Goal: Task Accomplishment & Management: Complete application form

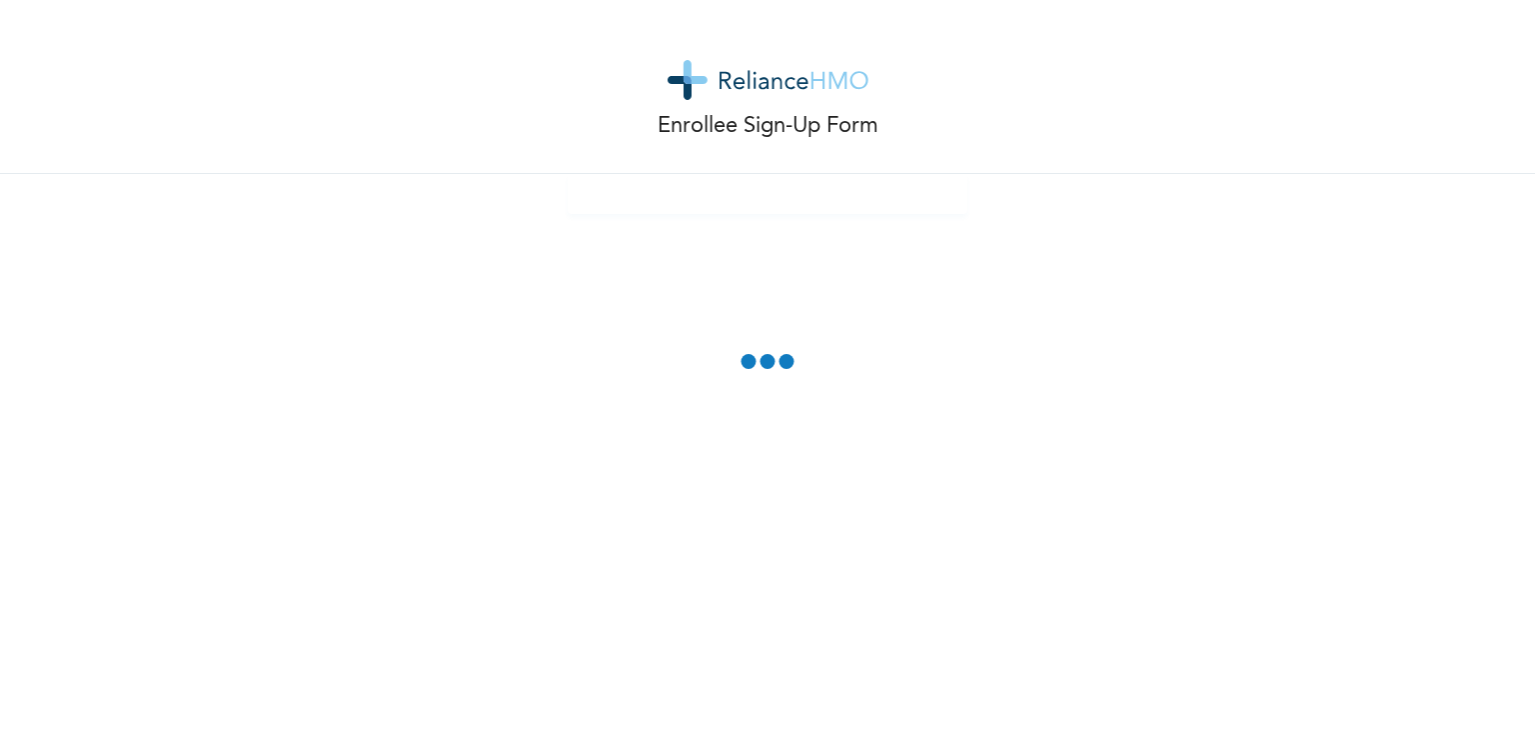
scroll to position [528, 0]
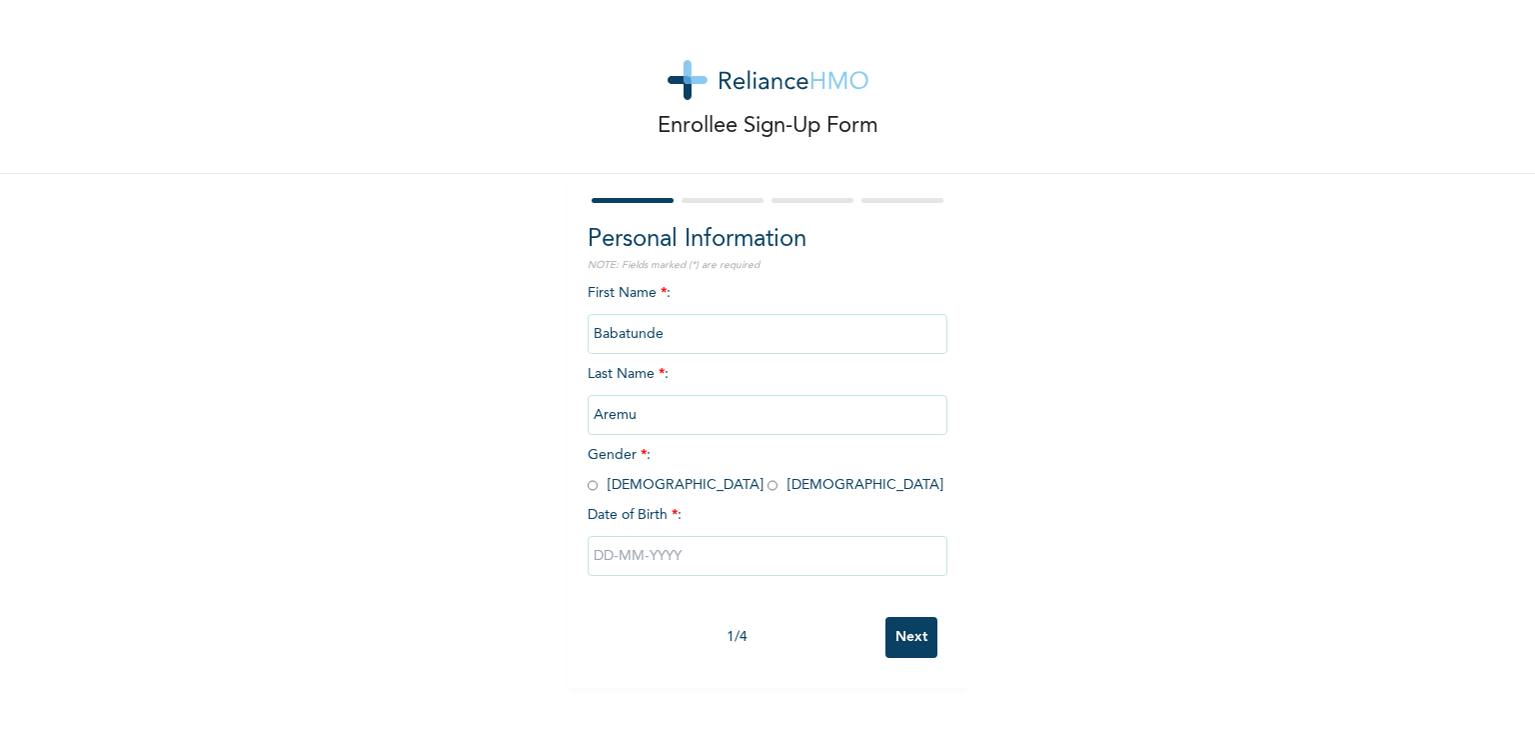
click at [588, 488] on input "radio" at bounding box center [593, 485] width 10 height 19
radio input "true"
click at [693, 555] on input "text" at bounding box center [768, 556] width 360 height 40
select select "9"
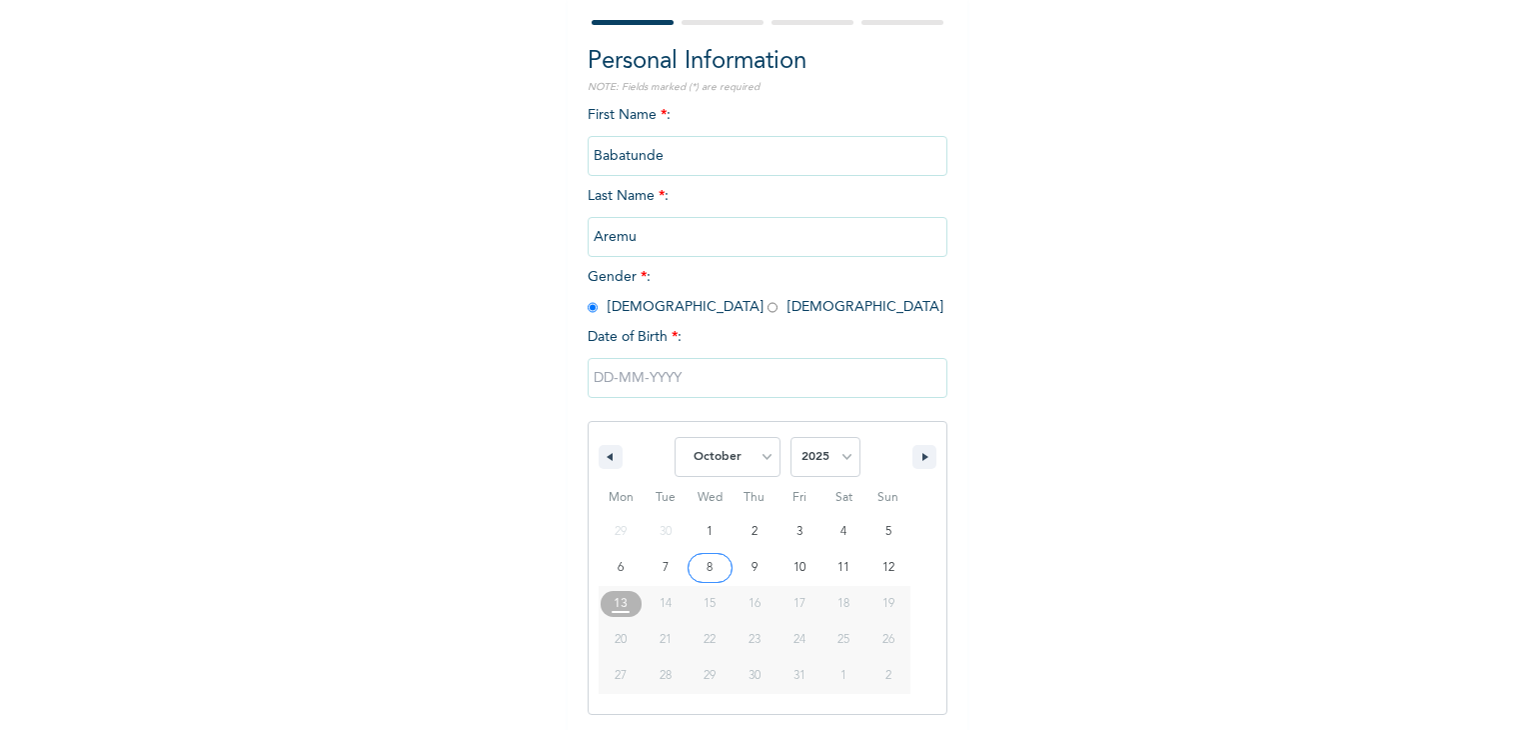
scroll to position [179, 0]
type input "[DATE]"
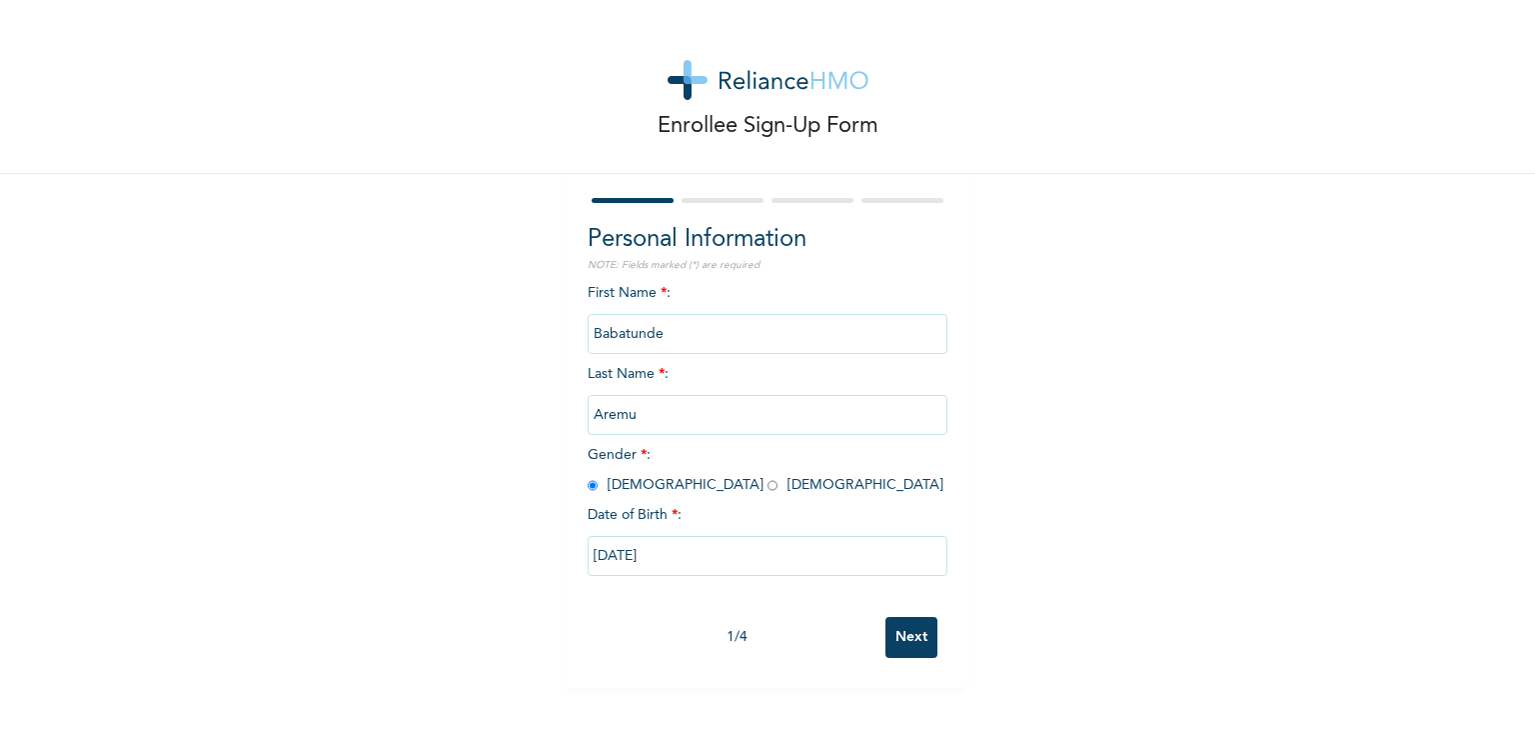
scroll to position [0, 0]
click at [668, 557] on input "[DATE]" at bounding box center [768, 556] width 360 height 40
select select "9"
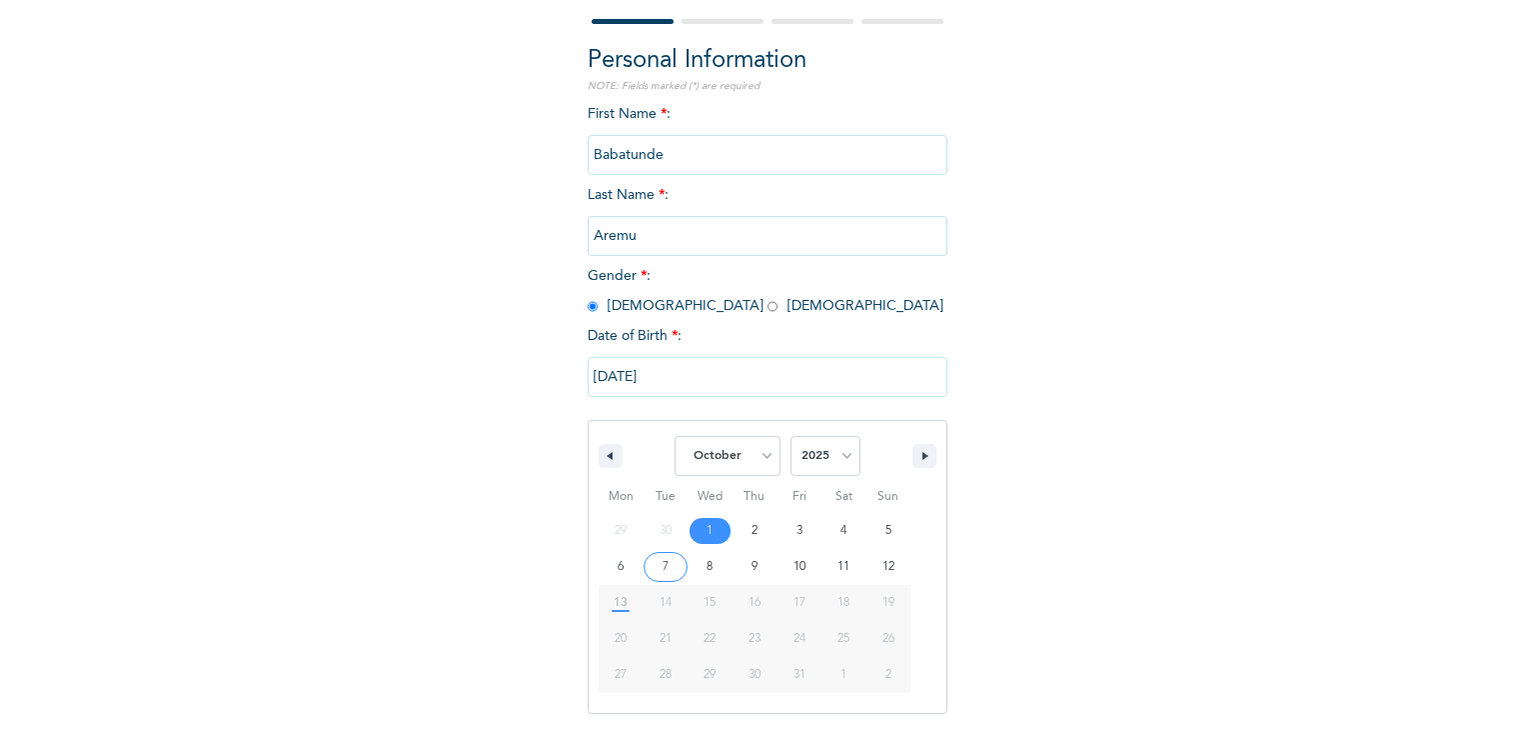
drag, startPoint x: 600, startPoint y: 375, endPoint x: 583, endPoint y: 381, distance: 18.0
click at [588, 381] on input "[DATE]" at bounding box center [768, 377] width 360 height 40
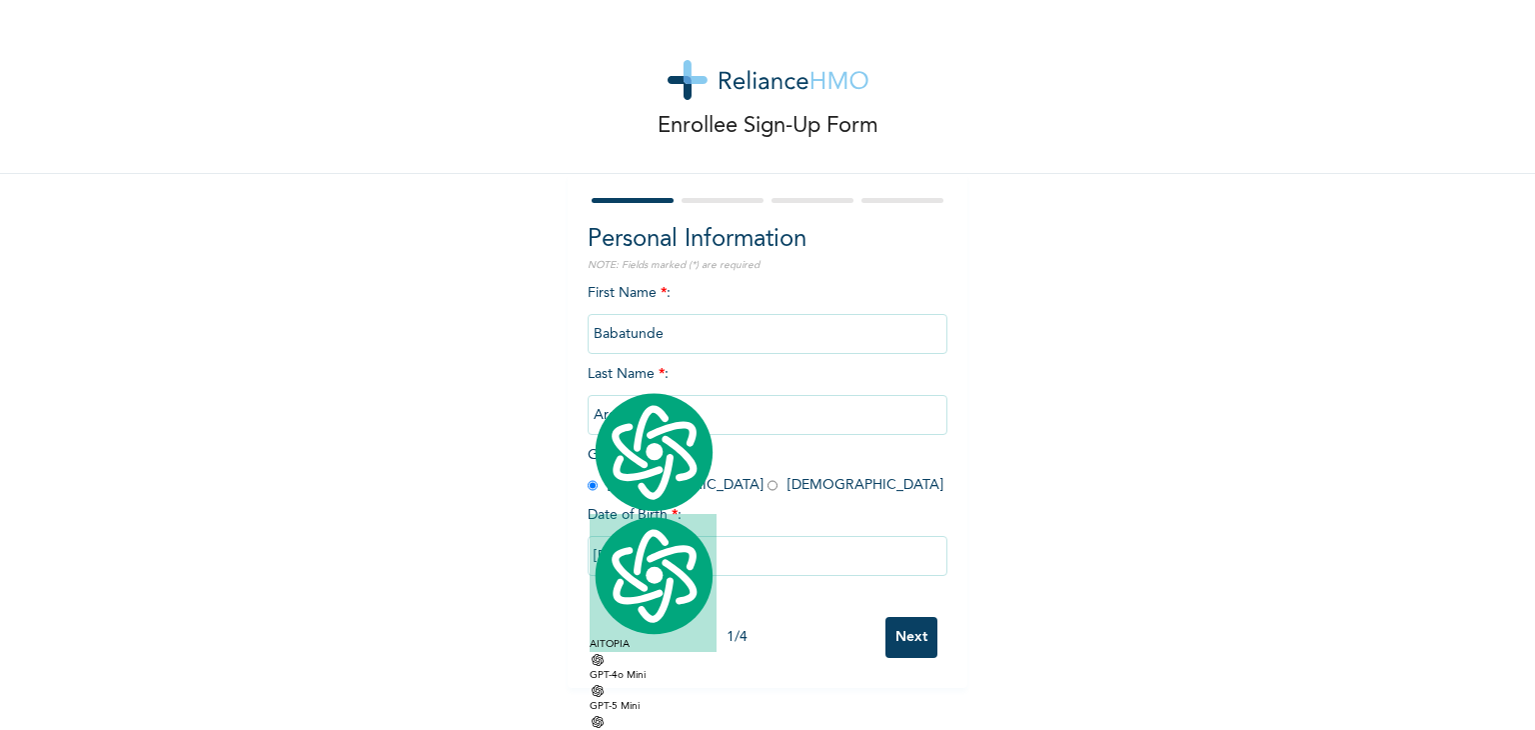
click at [732, 513] on div "Date of Birth * :" at bounding box center [768, 515] width 360 height 21
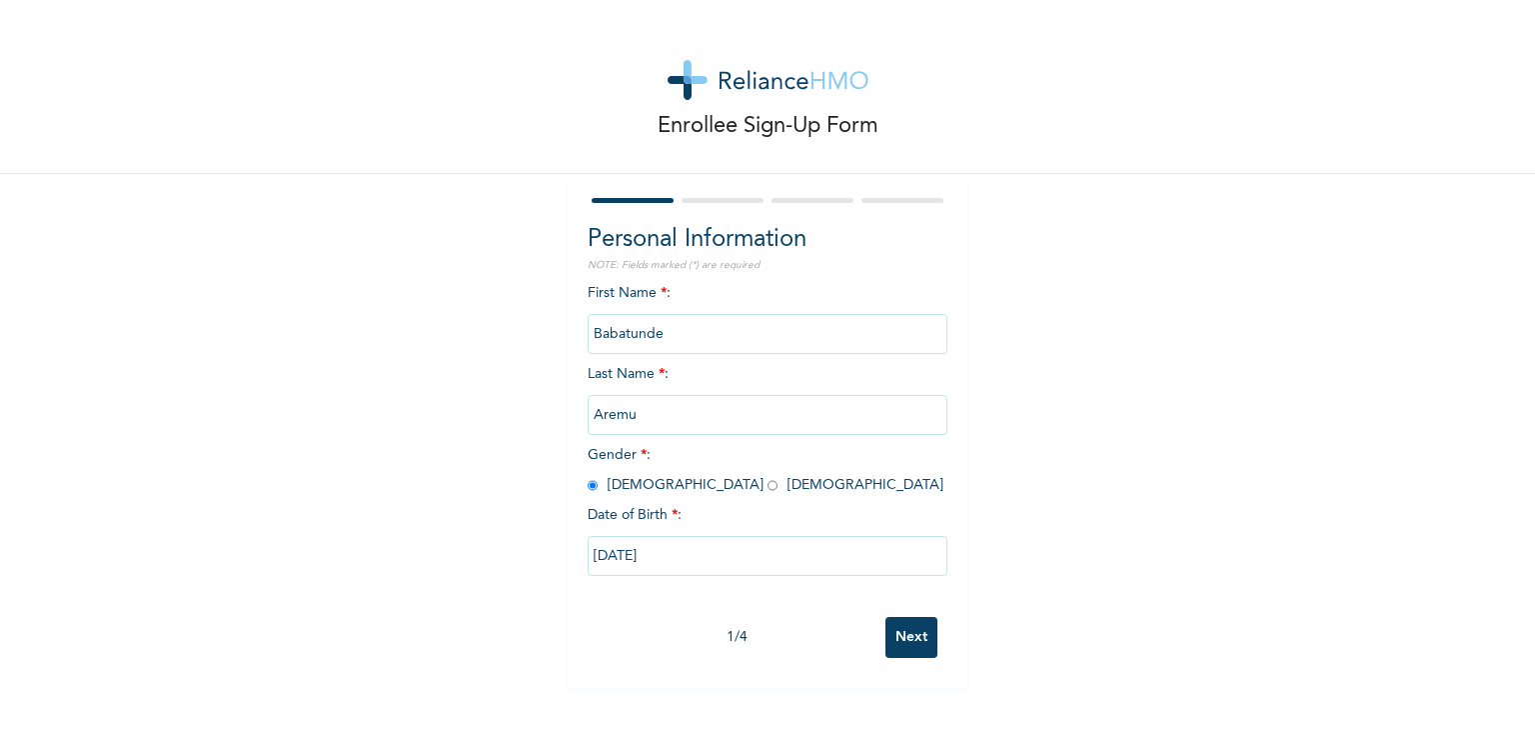
click at [620, 565] on input "[DATE]" at bounding box center [768, 556] width 360 height 40
select select "9"
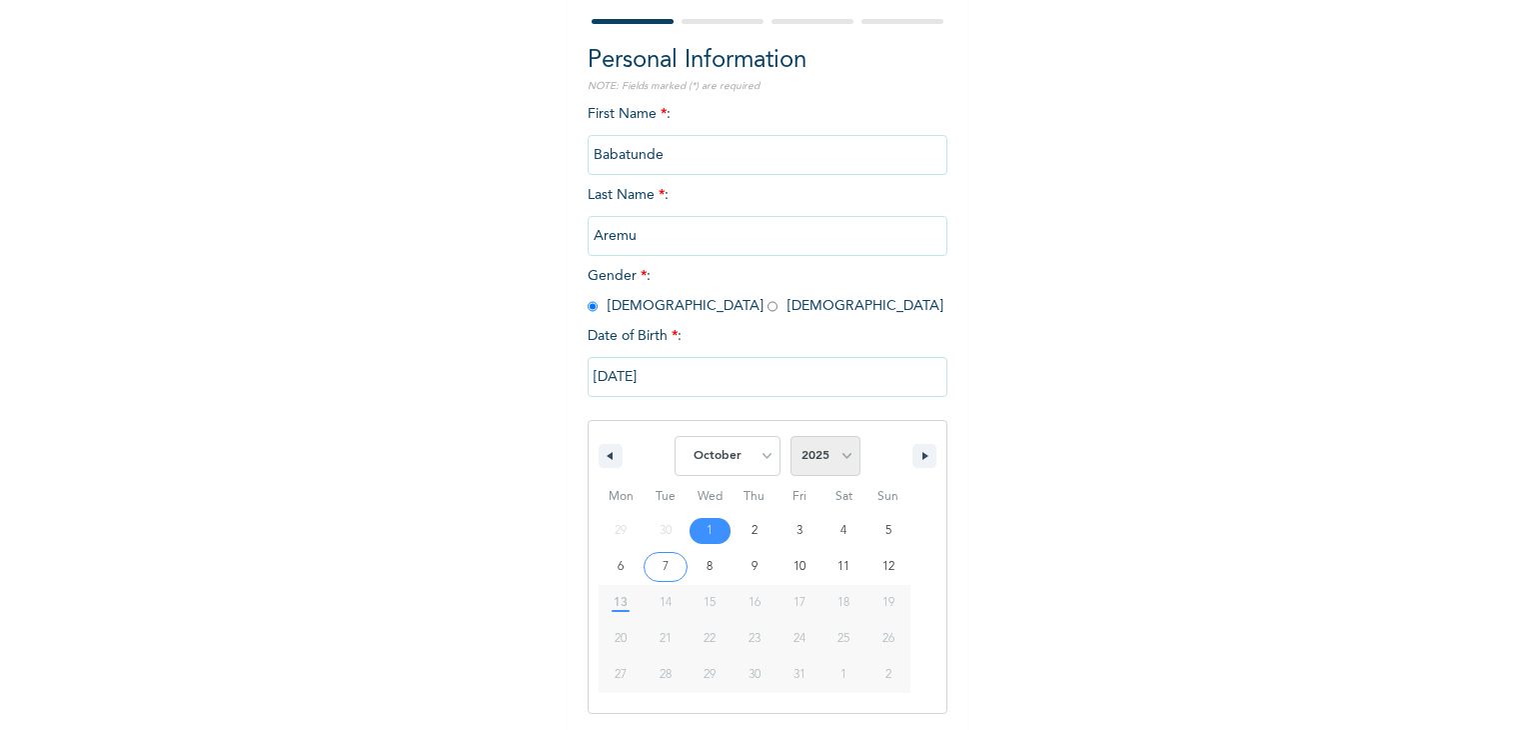
click at [840, 457] on select "2025 2024 2023 2022 2021 2020 2019 2018 2017 2016 2015 2014 2013 2012 2011 2010…" at bounding box center [826, 456] width 70 height 40
select select "1972"
click at [791, 436] on select "2025 2024 2023 2022 2021 2020 2019 2018 2017 2016 2015 2014 2013 2012 2011 2010…" at bounding box center [826, 456] width 70 height 40
click at [755, 457] on select "January February March April May June July August September October November De…" at bounding box center [728, 456] width 106 height 40
select select "11"
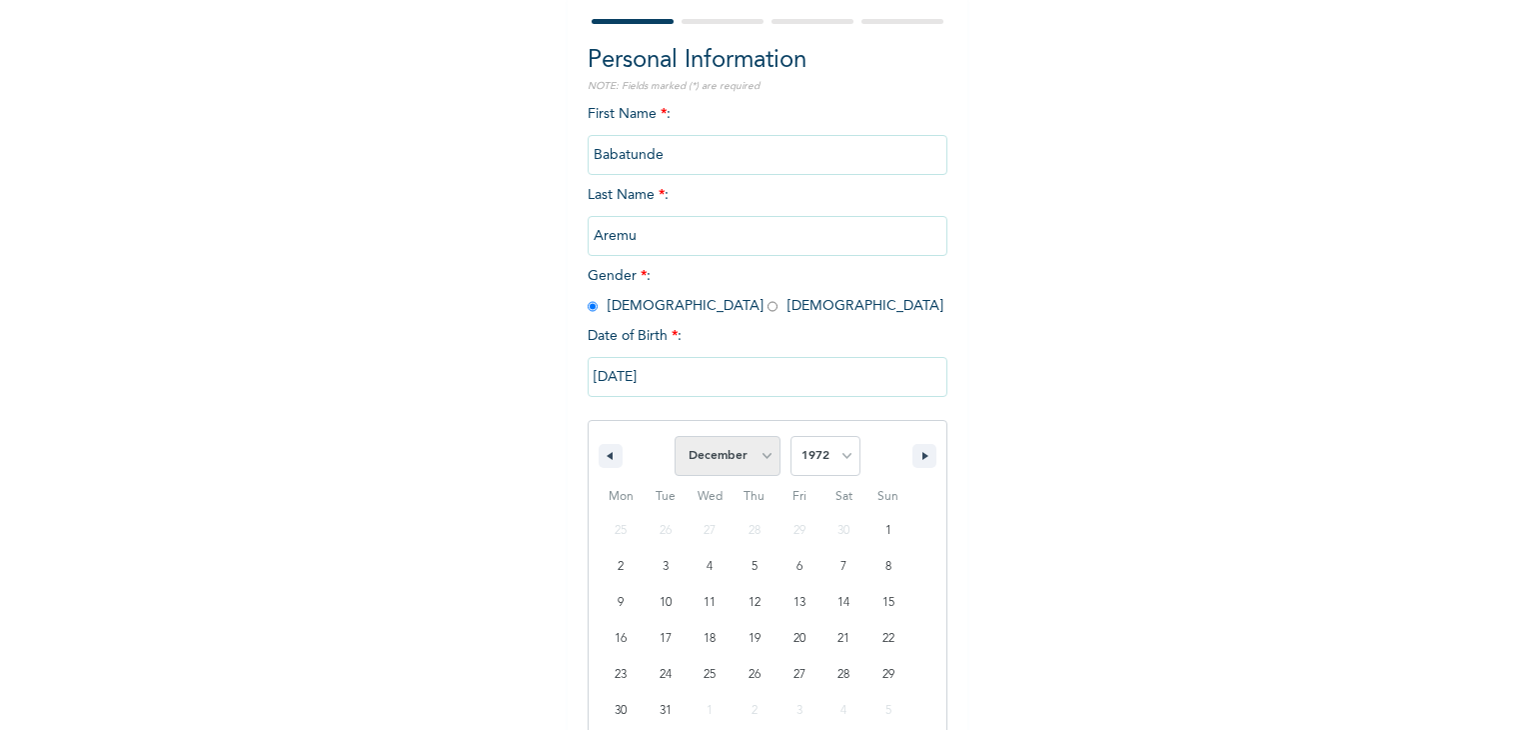
click at [675, 436] on select "January February March April May June July August September October November De…" at bounding box center [728, 456] width 106 height 40
type input "[DATE]"
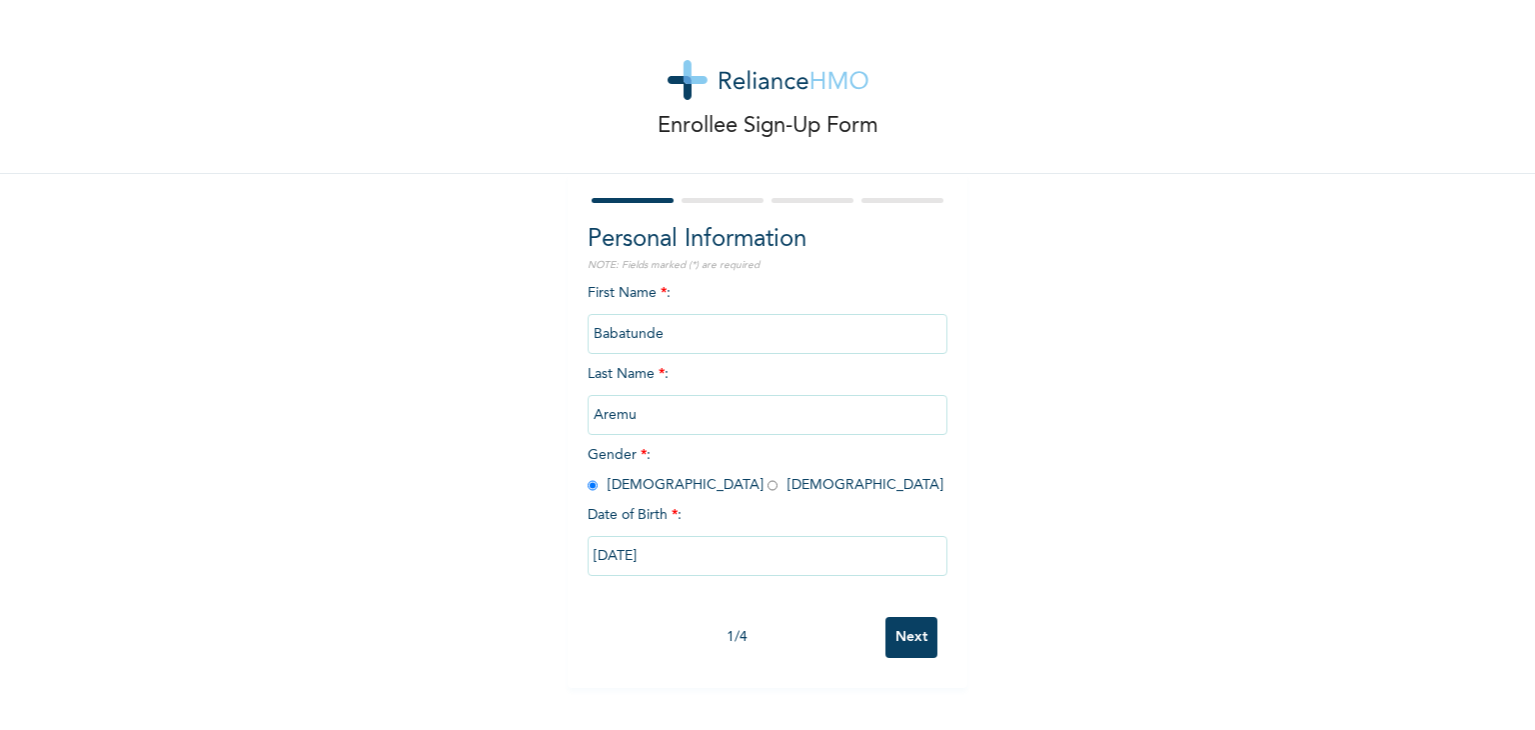
click at [907, 638] on input "Next" at bounding box center [912, 637] width 52 height 41
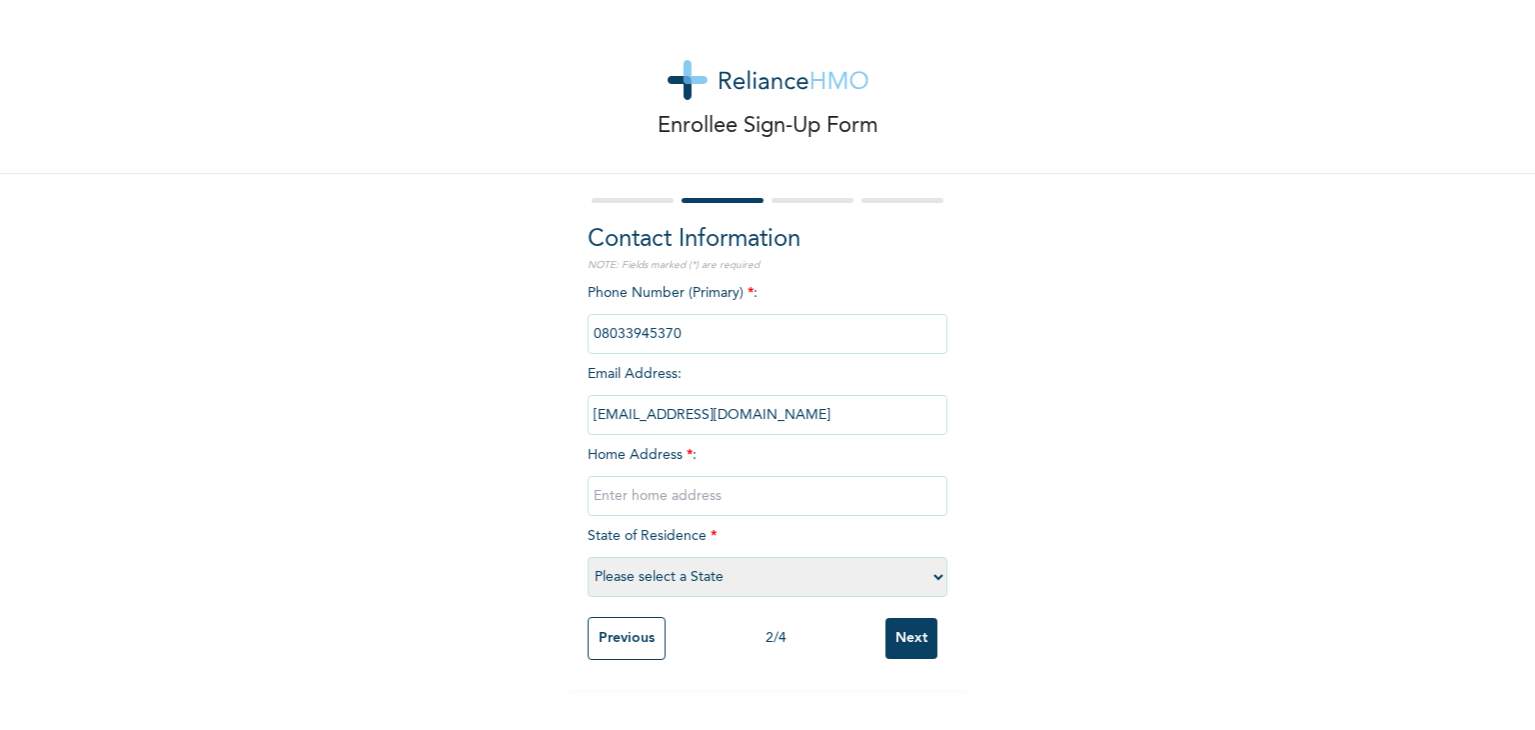
click at [699, 500] on input "text" at bounding box center [768, 496] width 360 height 40
type input "[STREET_ADDRESS]"
click at [715, 497] on input "[STREET_ADDRESS]" at bounding box center [768, 496] width 360 height 40
type textarea "ikosi-ketu"
click at [703, 497] on input "[STREET_ADDRESS]" at bounding box center [768, 496] width 360 height 40
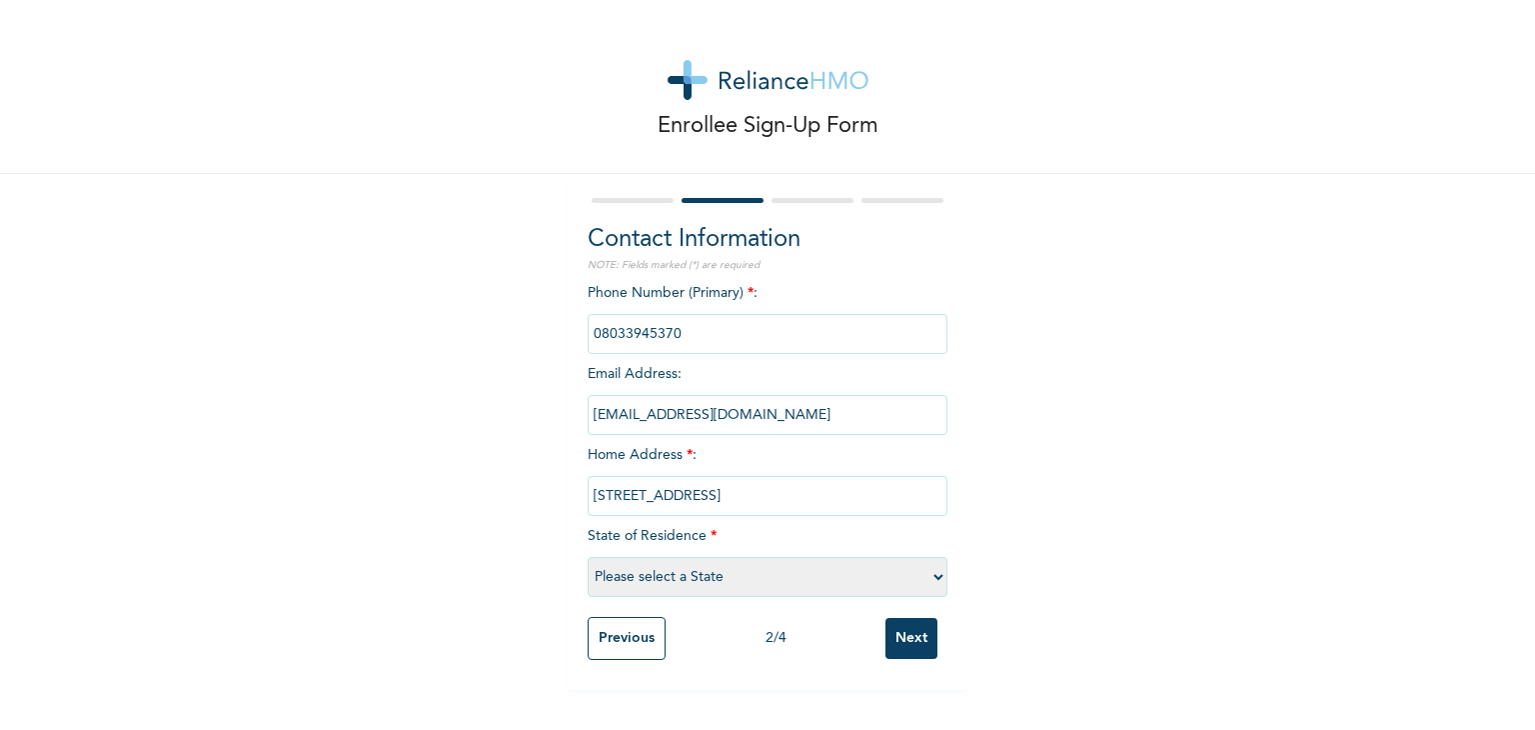
click at [706, 497] on input "[STREET_ADDRESS]" at bounding box center [768, 496] width 360 height 40
click at [744, 493] on input "[STREET_ADDRESS]" at bounding box center [768, 496] width 360 height 40
type input "[STREET_ADDRESS]"
click at [776, 578] on select "Please select a State [PERSON_NAME] (FCT) [PERSON_NAME] Ibom [GEOGRAPHIC_DATA] …" at bounding box center [768, 577] width 360 height 40
select select "25"
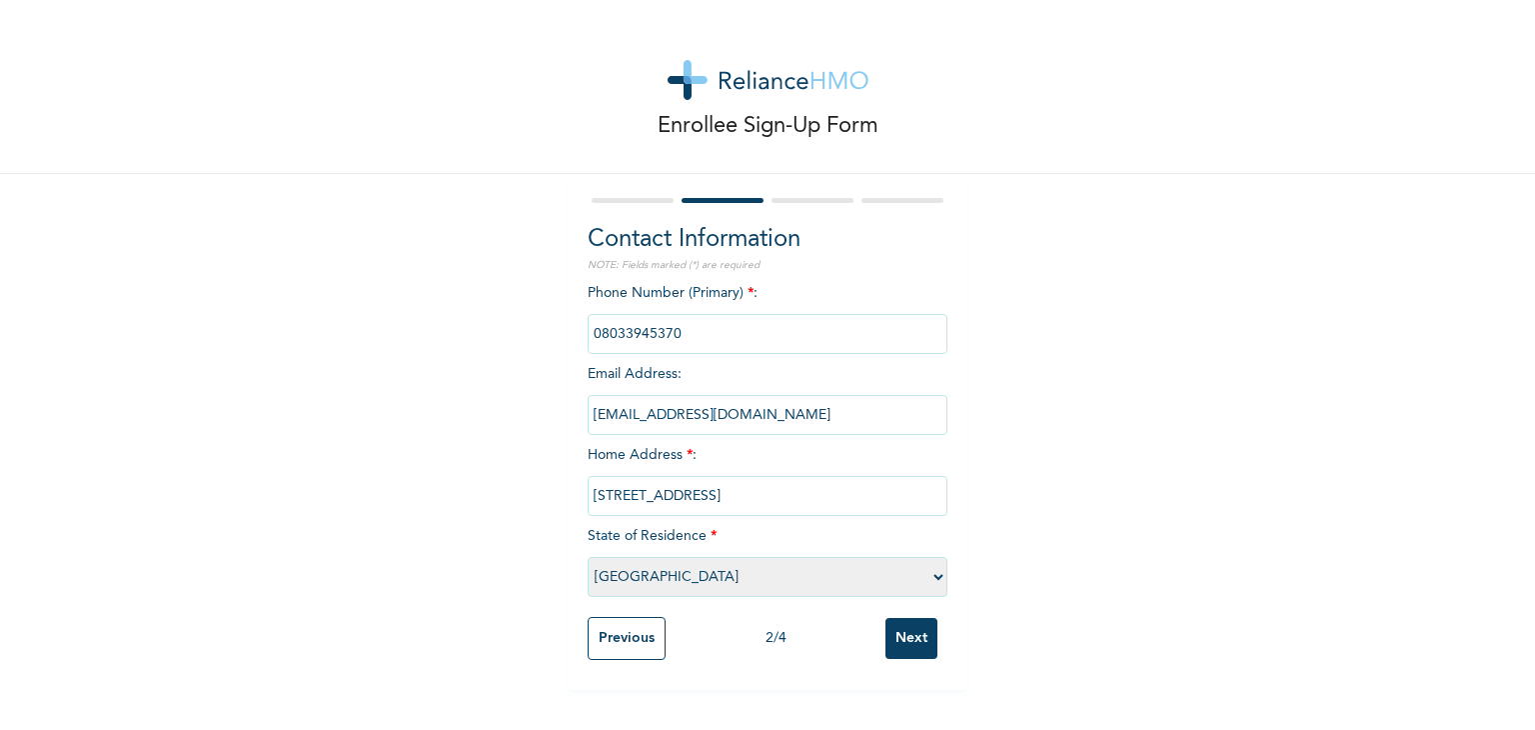
click at [588, 557] on select "Please select a State [PERSON_NAME] (FCT) [PERSON_NAME] Ibom [GEOGRAPHIC_DATA] …" at bounding box center [768, 577] width 360 height 40
click at [897, 633] on input "Next" at bounding box center [912, 638] width 52 height 41
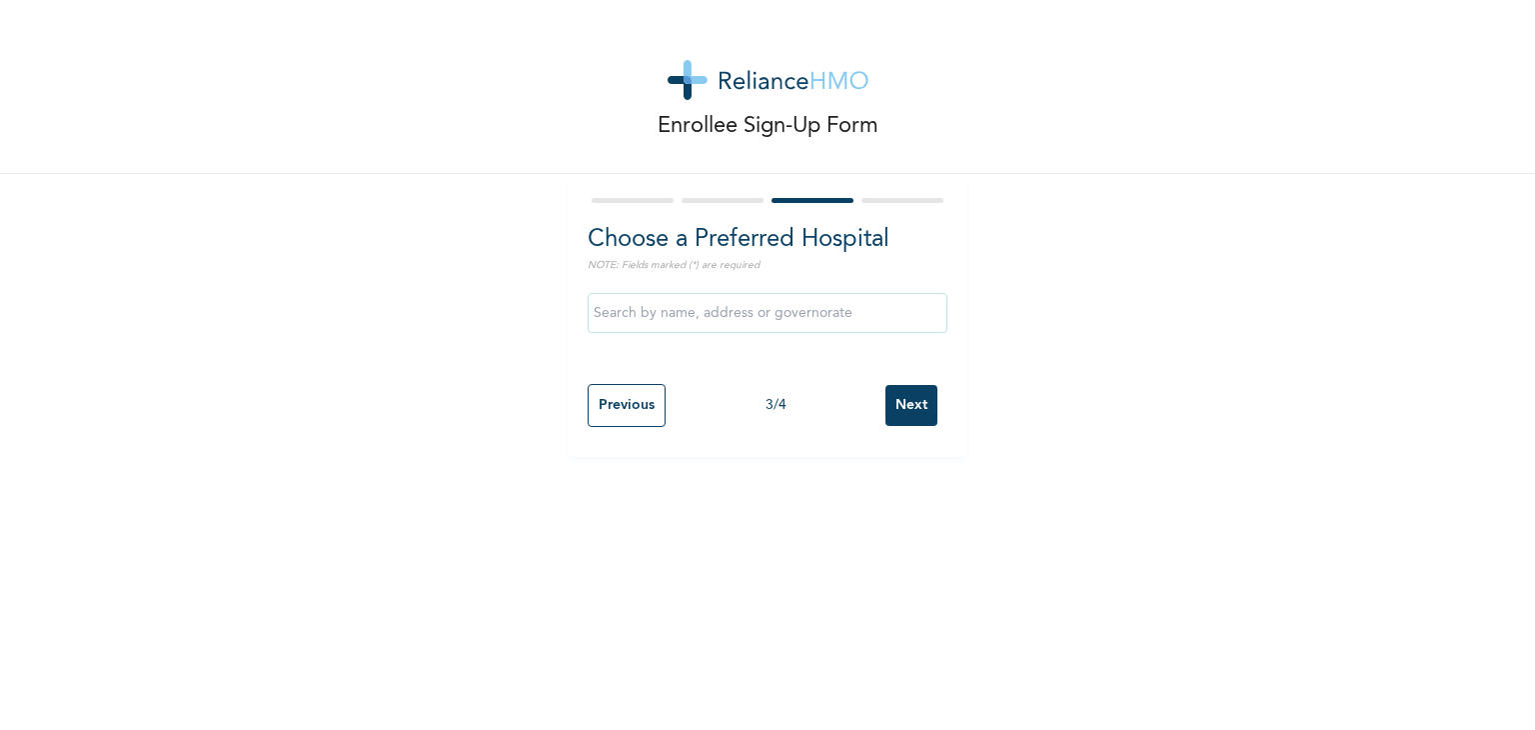
click at [769, 317] on input "text" at bounding box center [768, 313] width 360 height 40
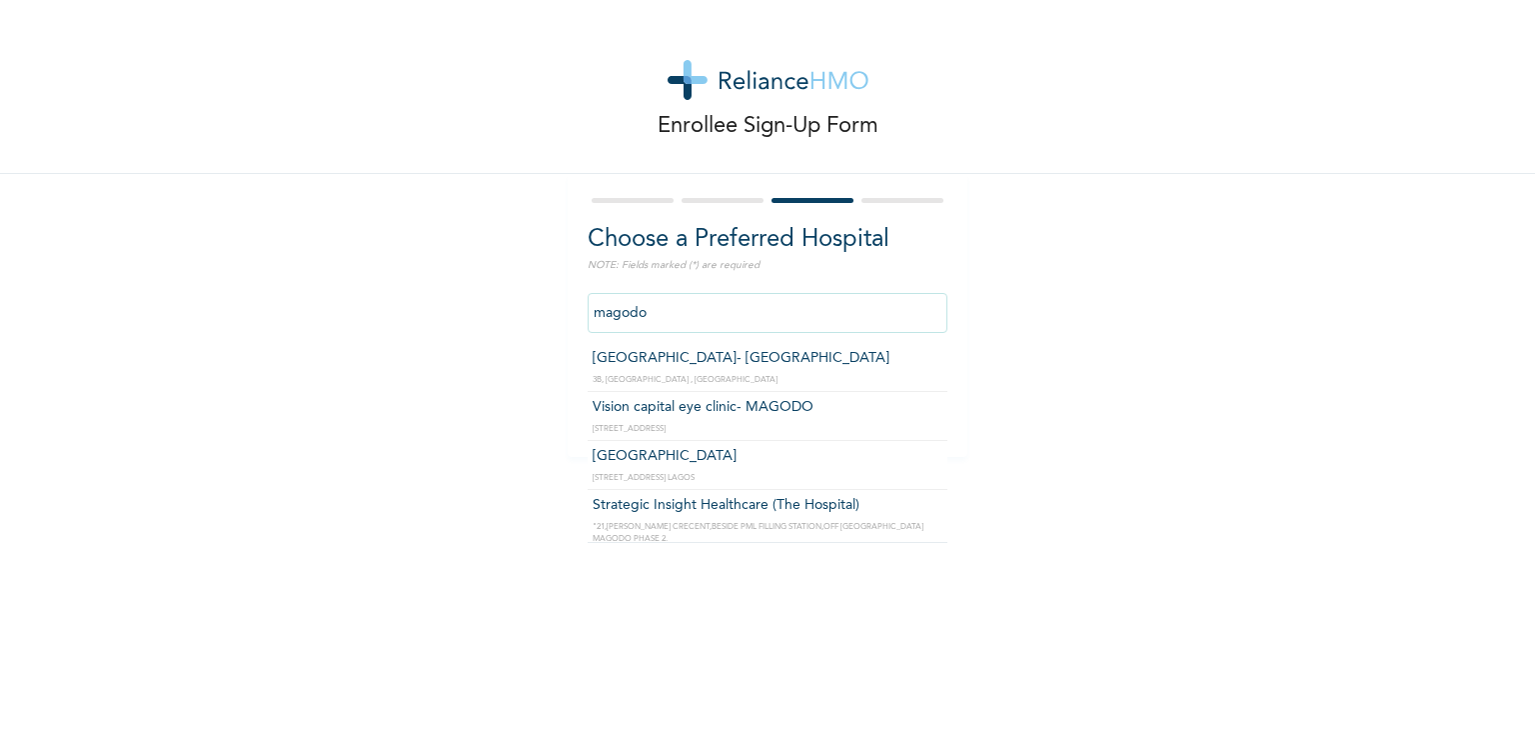
scroll to position [496, 0]
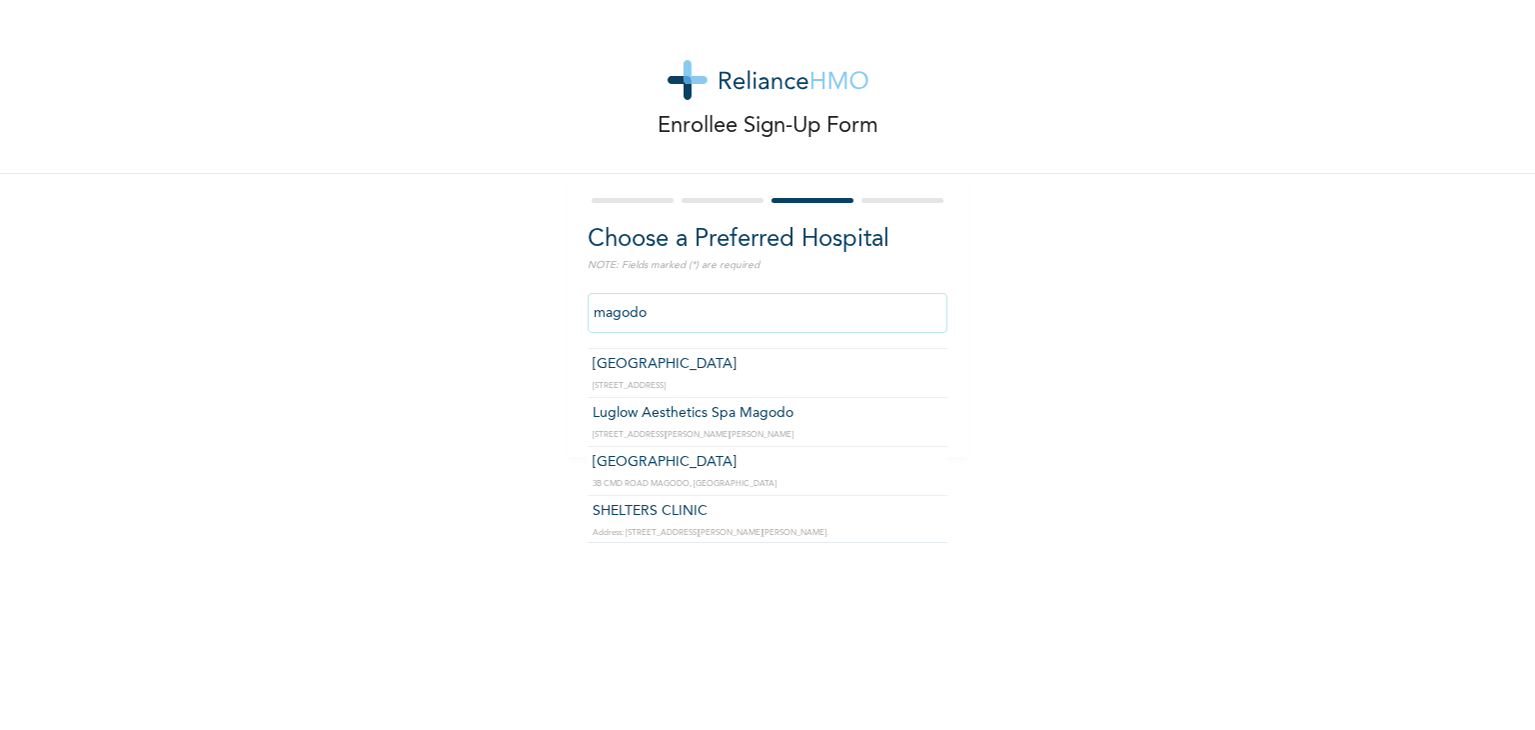
type input "magodo"
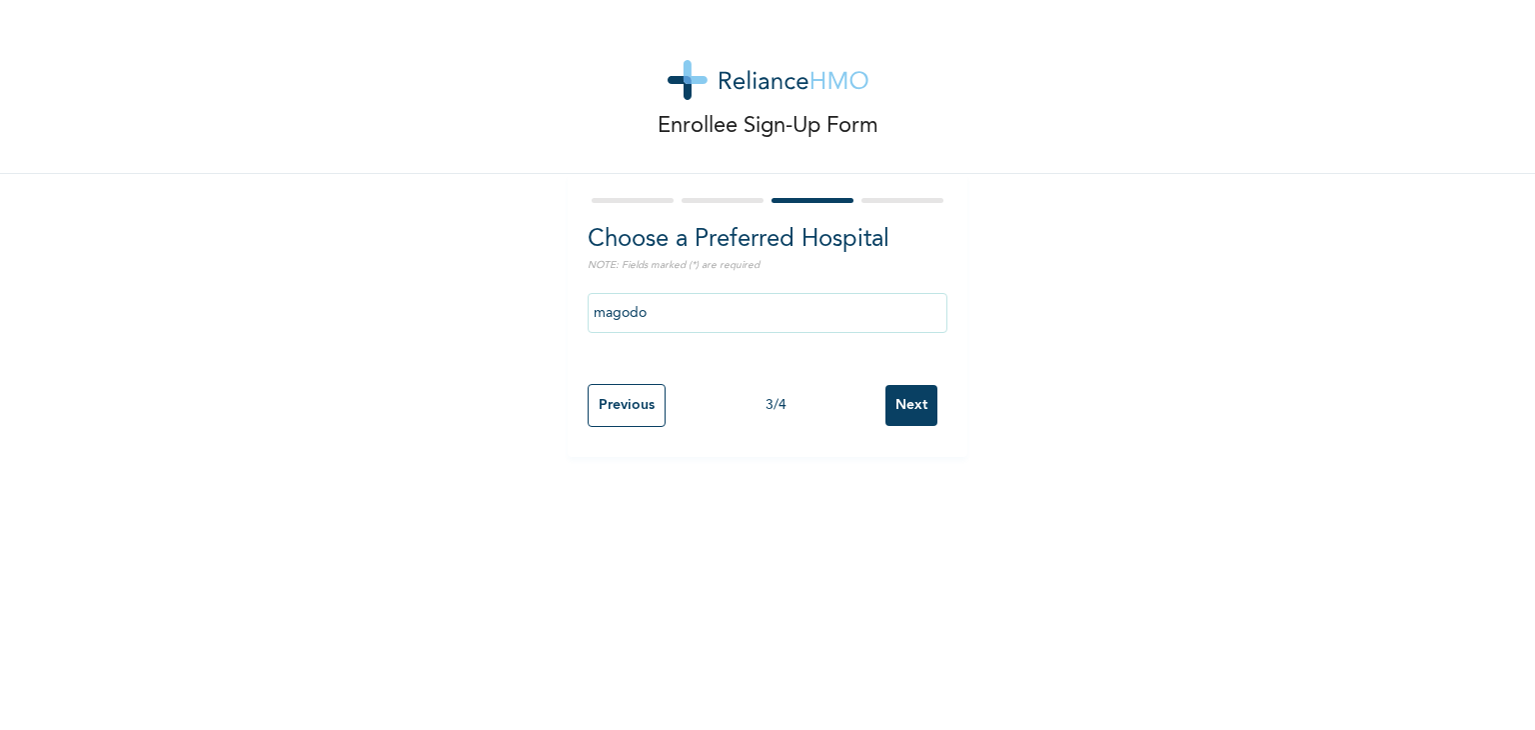
click at [1171, 389] on div "Enrollee Sign-Up Form Choose a Preferred Hospital NOTE: Fields marked (*) are r…" at bounding box center [767, 228] width 1535 height 457
click at [720, 309] on input "magodo" at bounding box center [768, 313] width 360 height 40
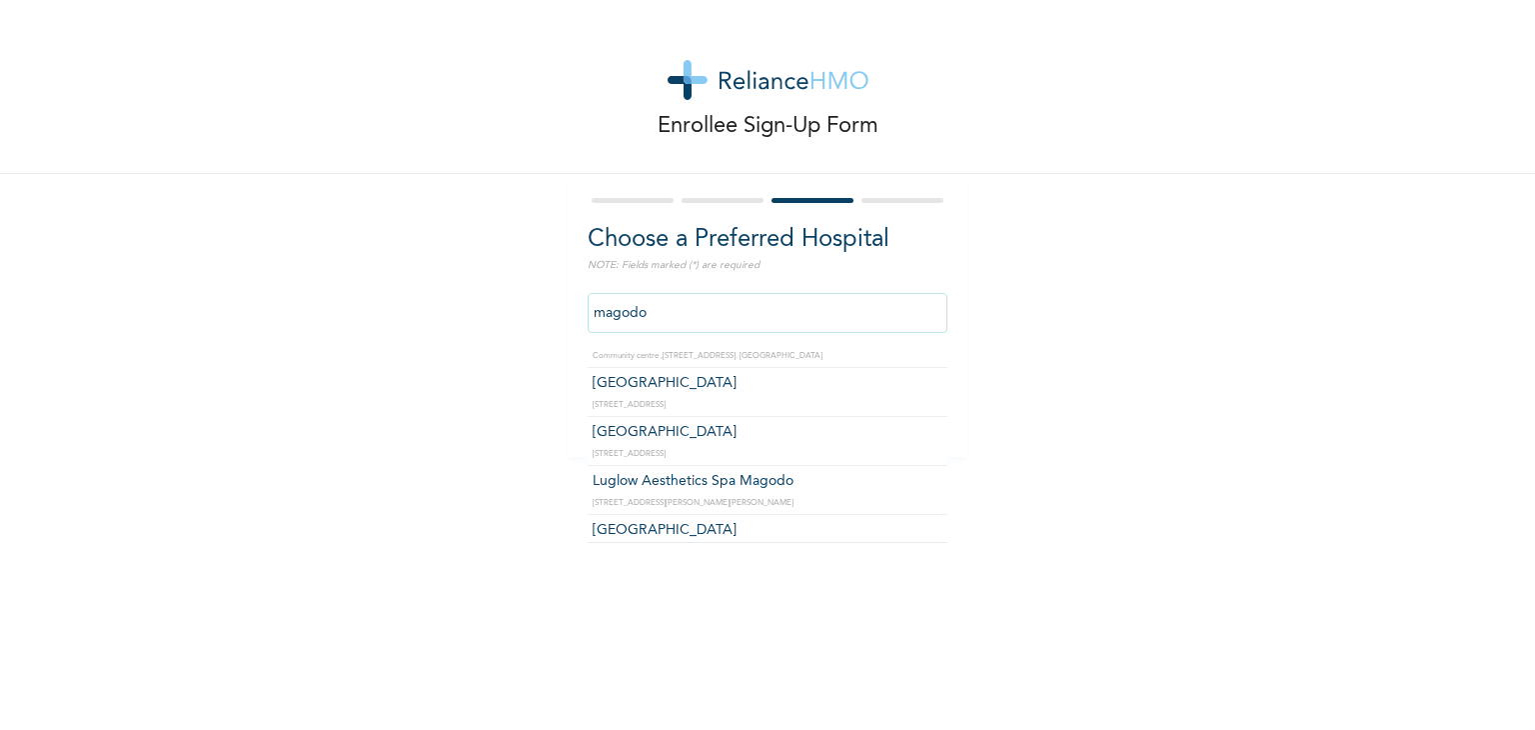
scroll to position [396, 0]
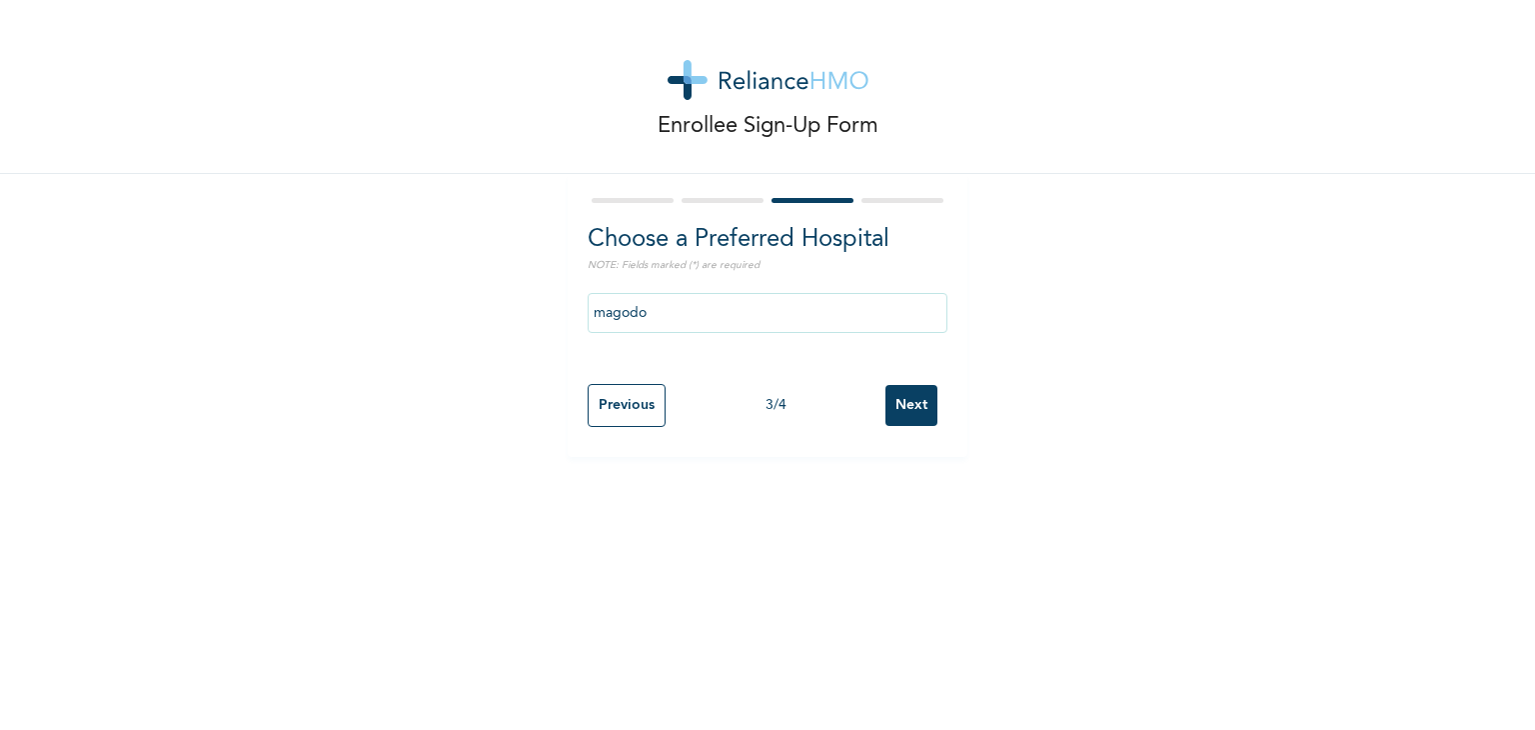
click at [1094, 208] on div "Enrollee Sign-Up Form Choose a Preferred Hospital NOTE: Fields marked (*) are r…" at bounding box center [767, 228] width 1535 height 457
click at [907, 409] on input "Next" at bounding box center [912, 405] width 52 height 41
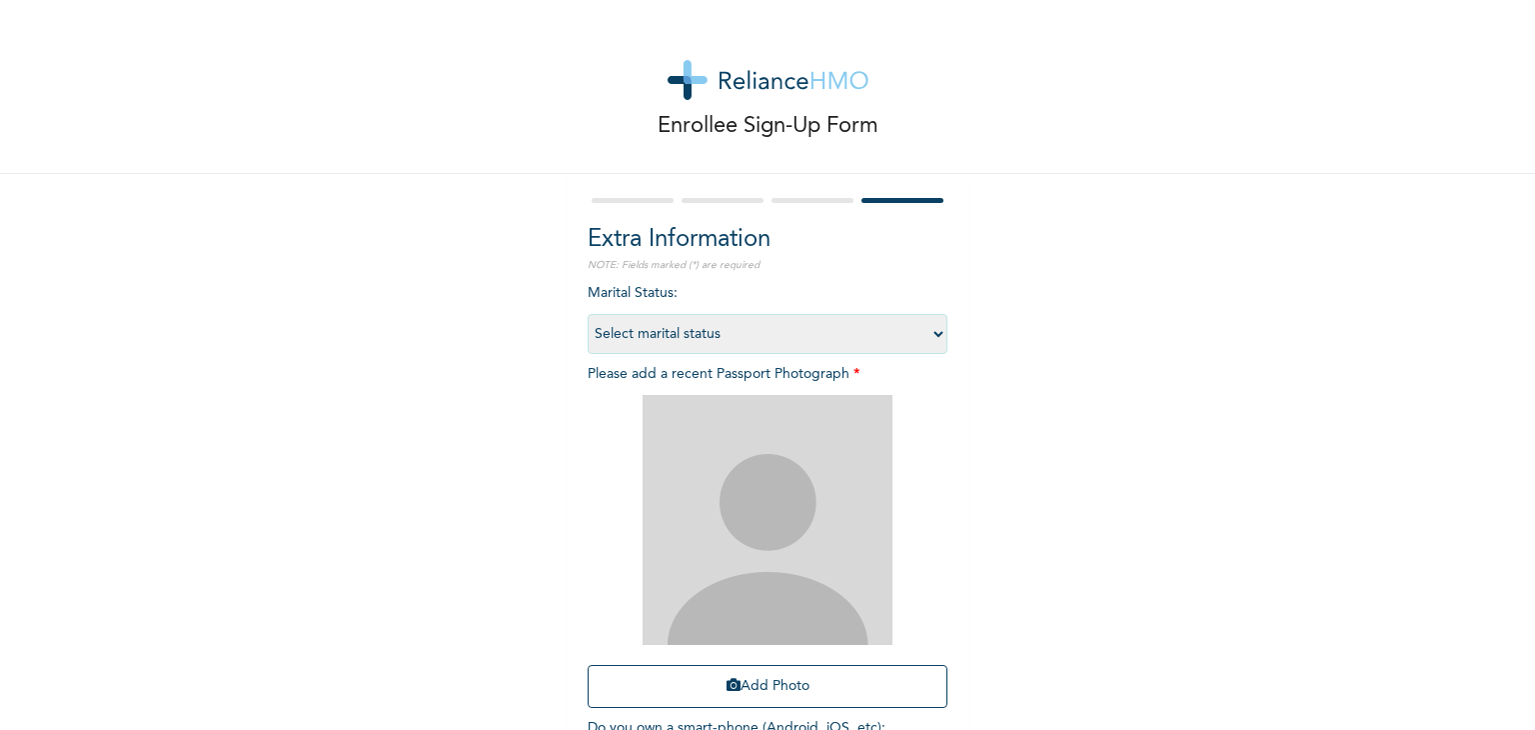
click at [933, 334] on select "Select marital status [DEMOGRAPHIC_DATA] Married [DEMOGRAPHIC_DATA] Widow/[DEMO…" at bounding box center [768, 334] width 360 height 40
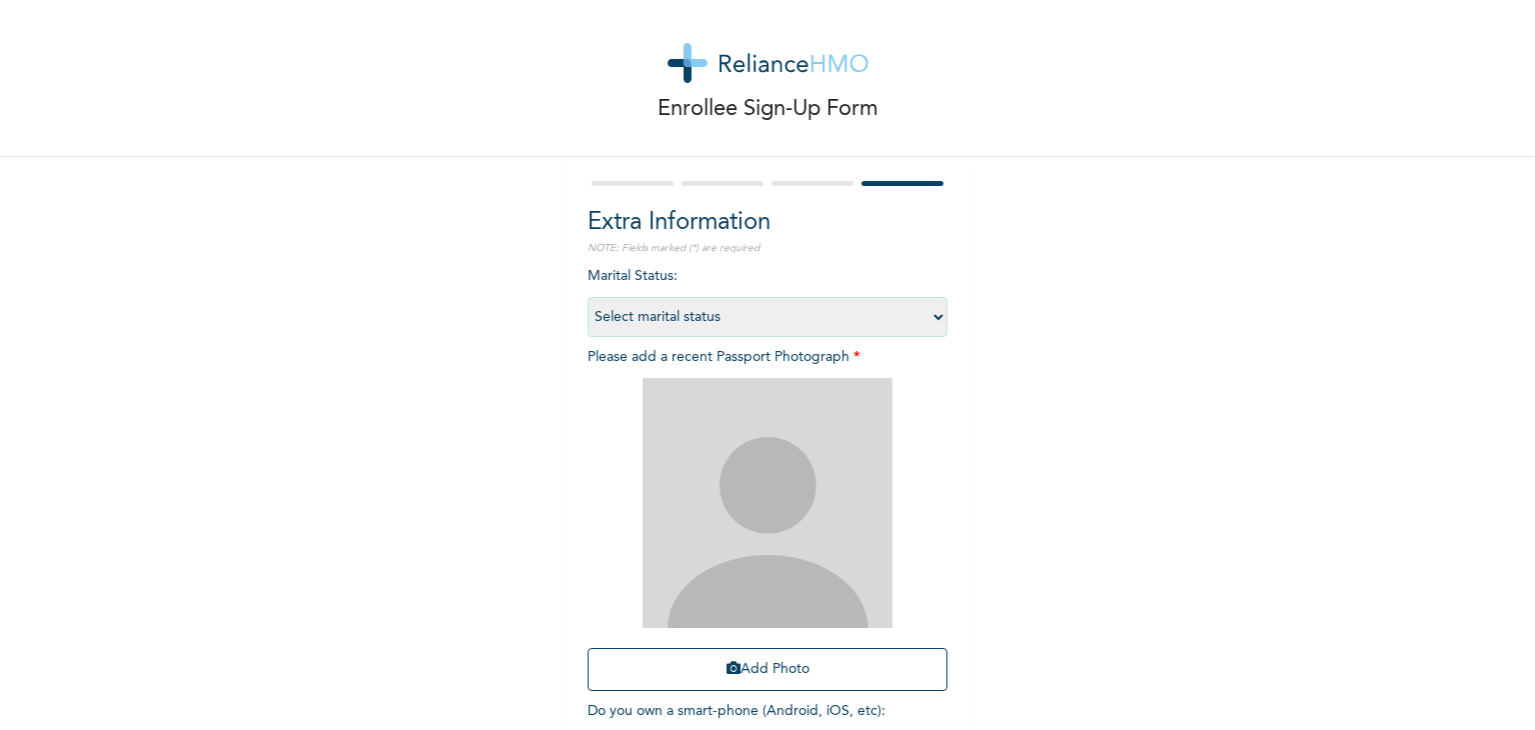
scroll to position [0, 0]
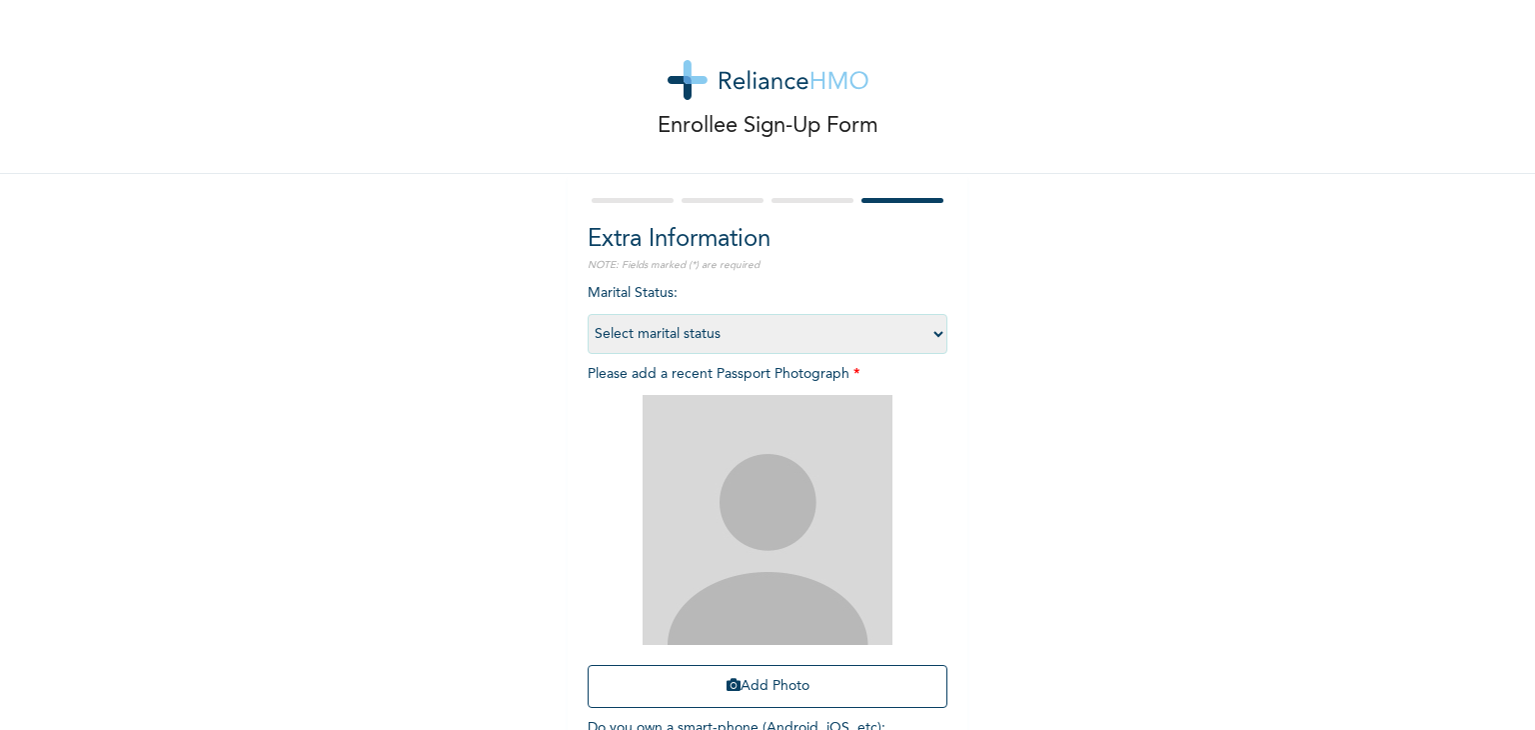
click at [804, 213] on form "Extra Information NOTE: Fields marked (*) are required Marital Status : Select …" at bounding box center [768, 517] width 360 height 647
click at [803, 204] on div at bounding box center [768, 200] width 360 height 13
click at [803, 203] on div at bounding box center [768, 200] width 360 height 13
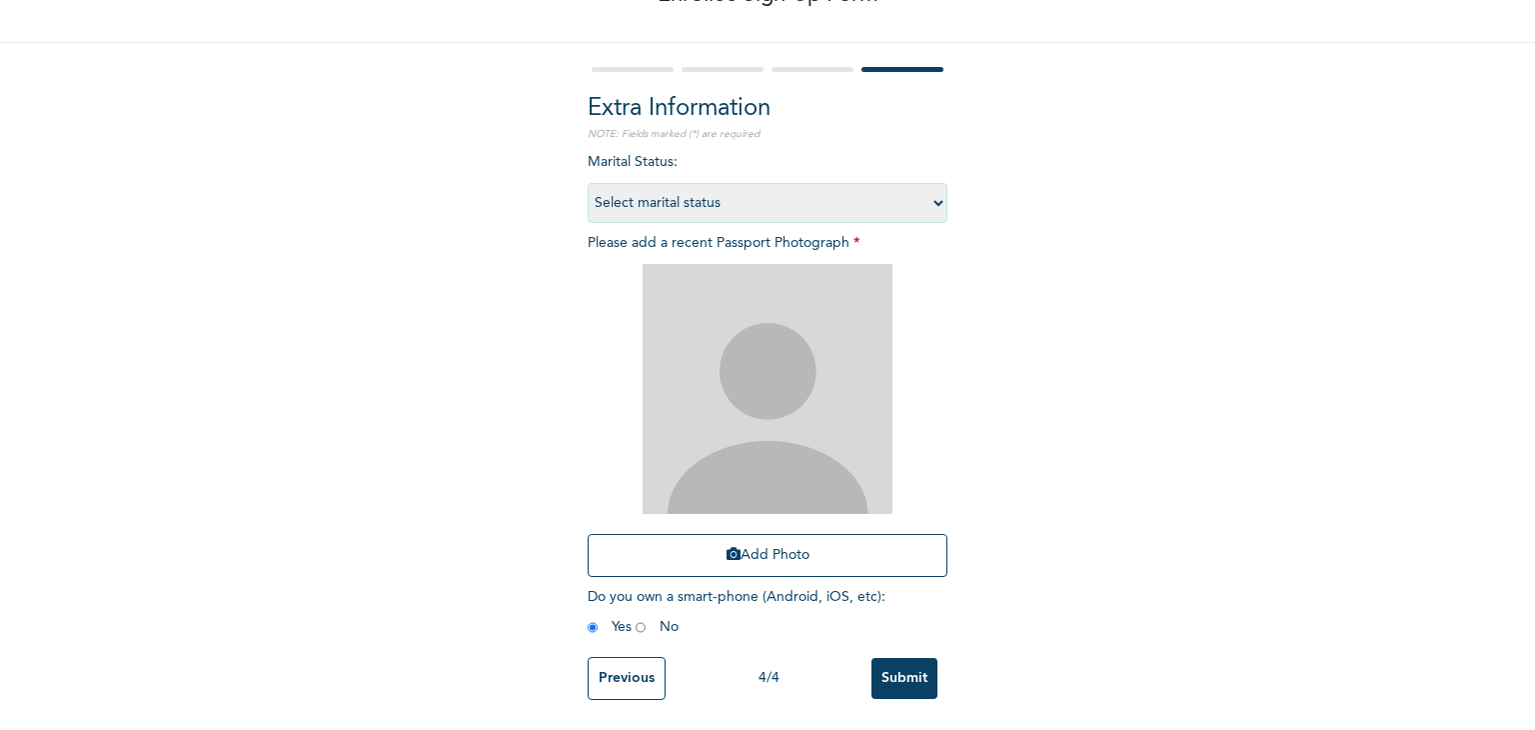
scroll to position [145, 0]
